Goal: Entertainment & Leisure: Consume media (video, audio)

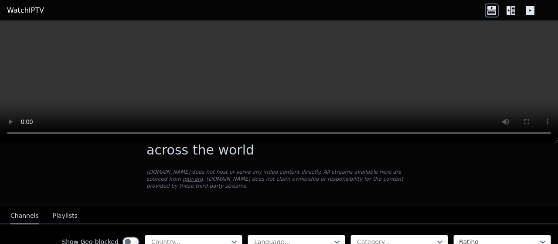
scroll to position [83, 0]
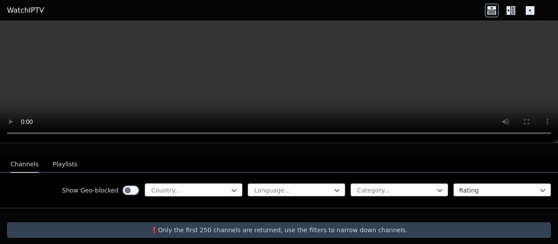
click at [196, 186] on div at bounding box center [189, 190] width 79 height 9
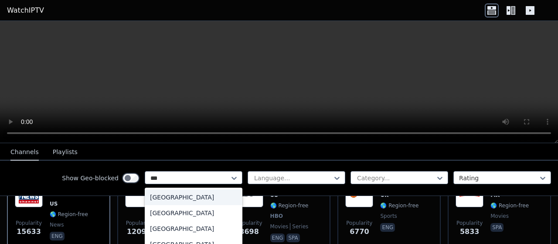
scroll to position [0, 0]
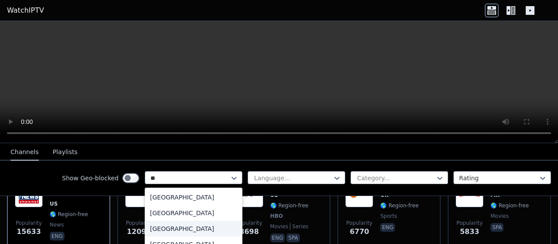
type input "***"
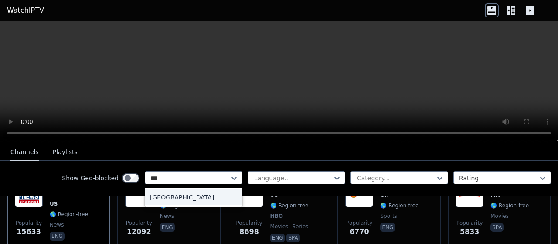
click at [184, 195] on div "[GEOGRAPHIC_DATA]" at bounding box center [194, 197] width 98 height 16
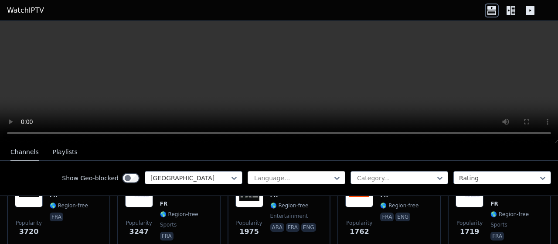
scroll to position [171, 0]
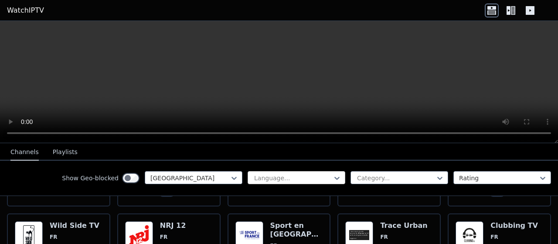
click at [277, 174] on div at bounding box center [292, 178] width 79 height 9
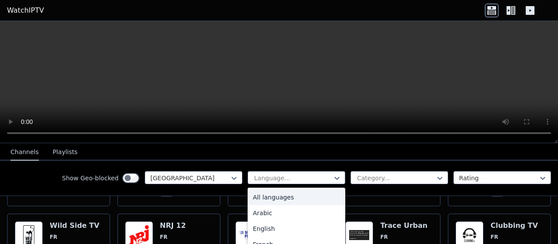
type input "*"
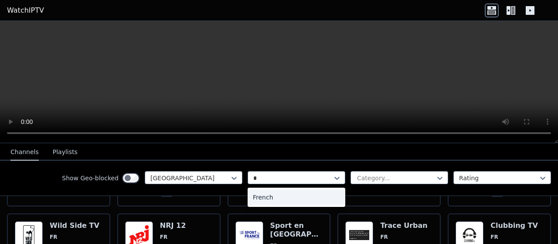
click at [271, 196] on div "French" at bounding box center [297, 197] width 98 height 16
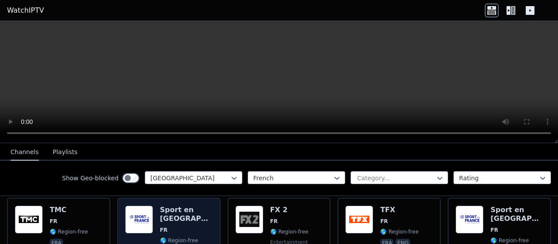
scroll to position [87, 0]
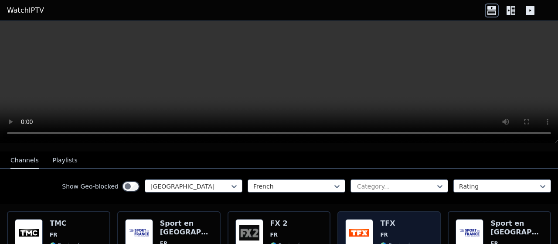
click at [353, 224] on img at bounding box center [359, 233] width 28 height 28
click at [356, 222] on img at bounding box center [359, 233] width 28 height 28
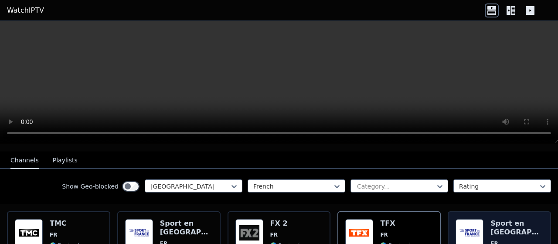
click at [459, 223] on img at bounding box center [470, 233] width 28 height 28
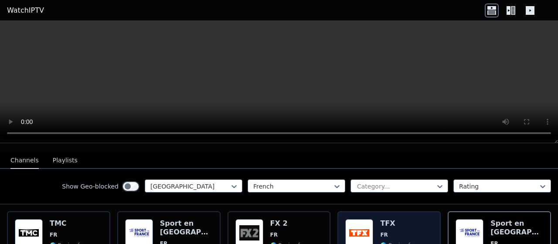
click at [345, 220] on img at bounding box center [359, 233] width 28 height 28
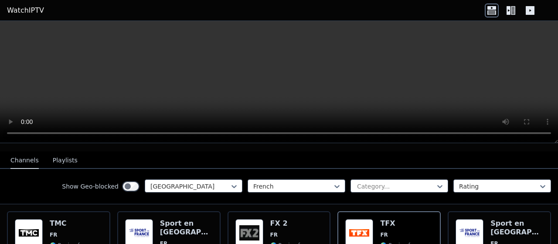
click at [475, 185] on div "French Category... Rating" at bounding box center [400, 186] width 304 height 14
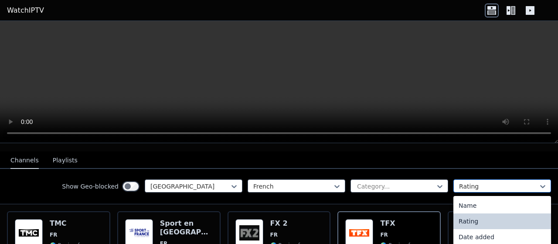
click at [471, 182] on div at bounding box center [498, 186] width 79 height 9
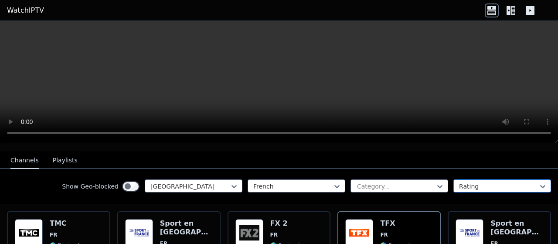
click at [470, 182] on div at bounding box center [498, 186] width 79 height 9
click at [53, 158] on button "Playlists" at bounding box center [65, 160] width 25 height 17
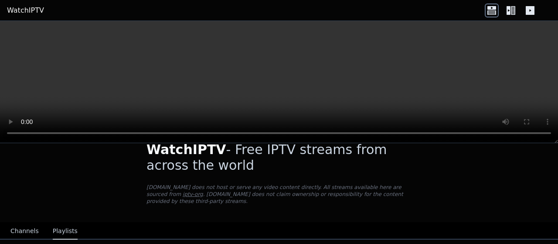
scroll to position [25, 0]
